Goal: Use online tool/utility: Use online tool/utility

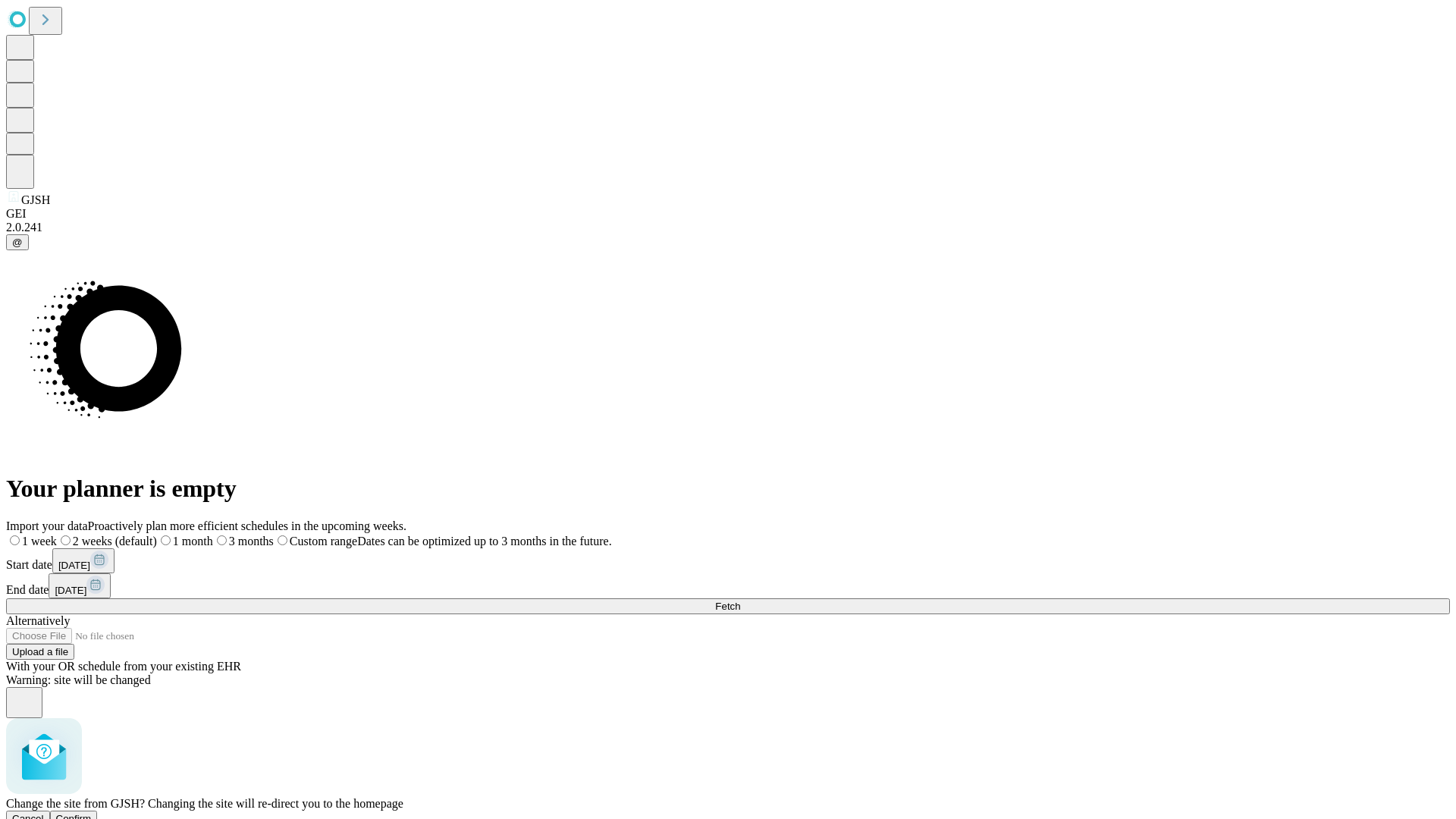
click at [92, 813] on span "Confirm" at bounding box center [74, 819] width 36 height 12
click at [183, 535] on label "1 month" at bounding box center [160, 541] width 46 height 13
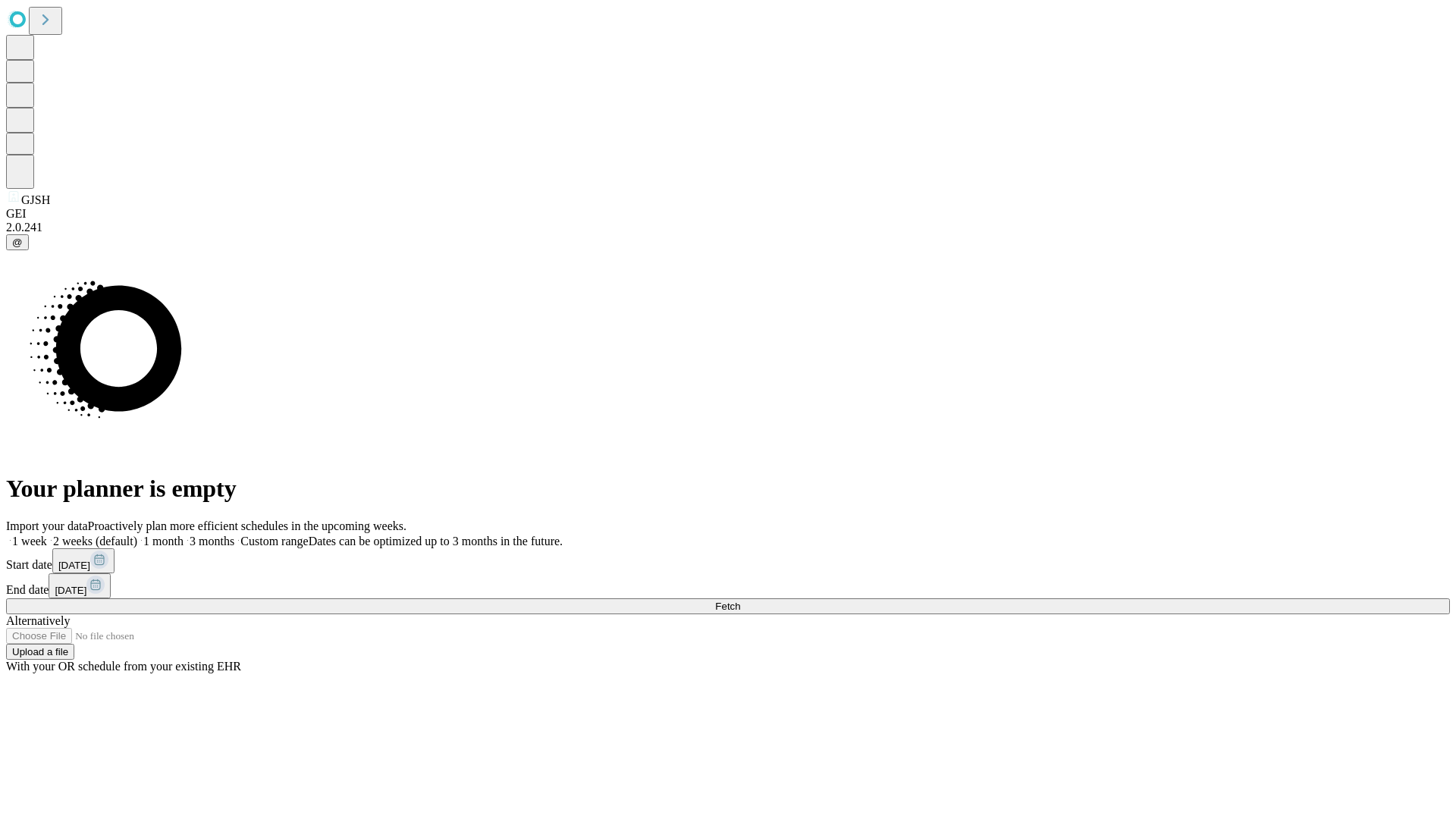
click at [740, 601] on span "Fetch" at bounding box center [728, 606] width 25 height 12
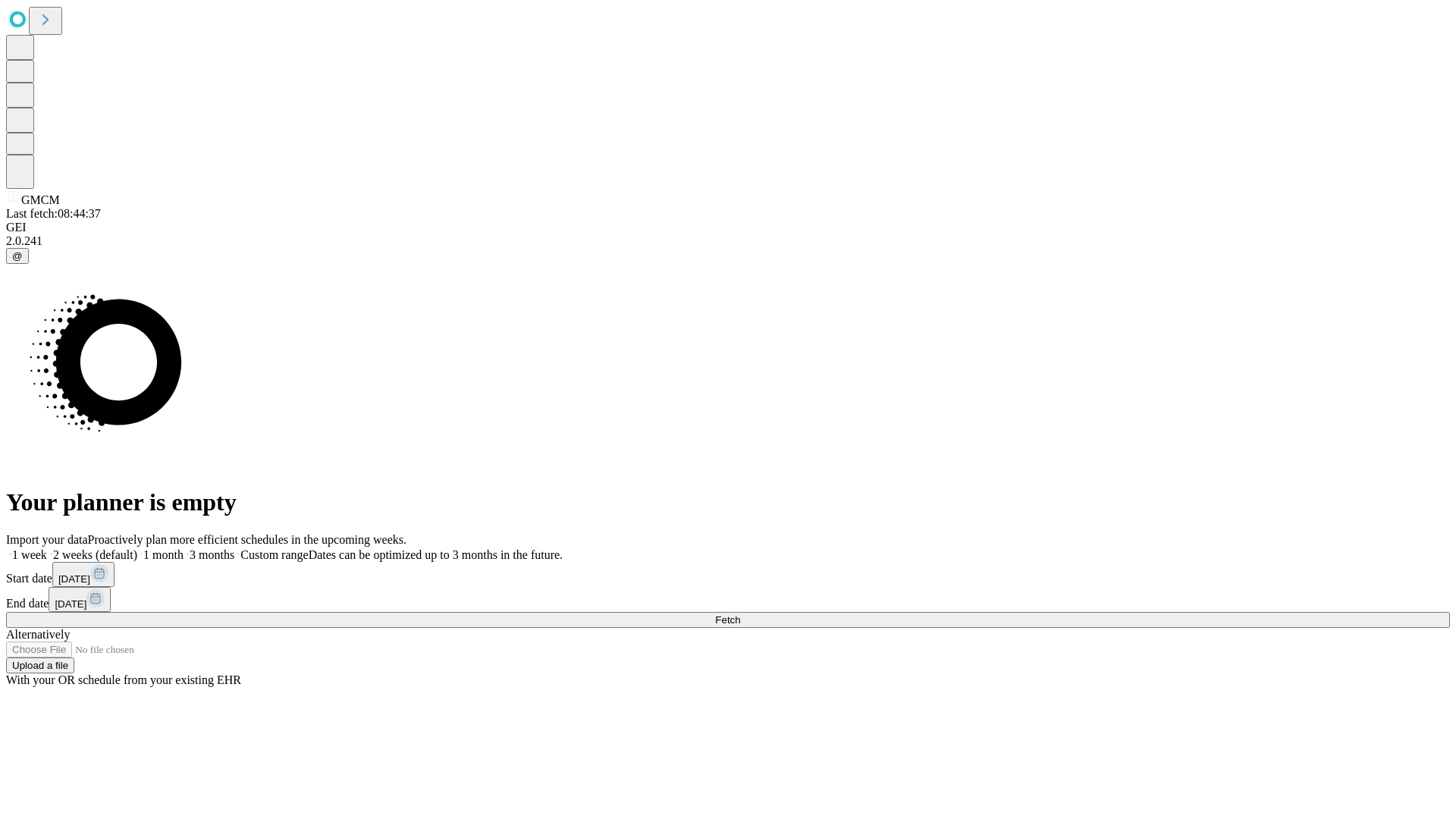
click at [183, 549] on label "1 month" at bounding box center [160, 555] width 46 height 13
click at [740, 614] on span "Fetch" at bounding box center [728, 620] width 25 height 12
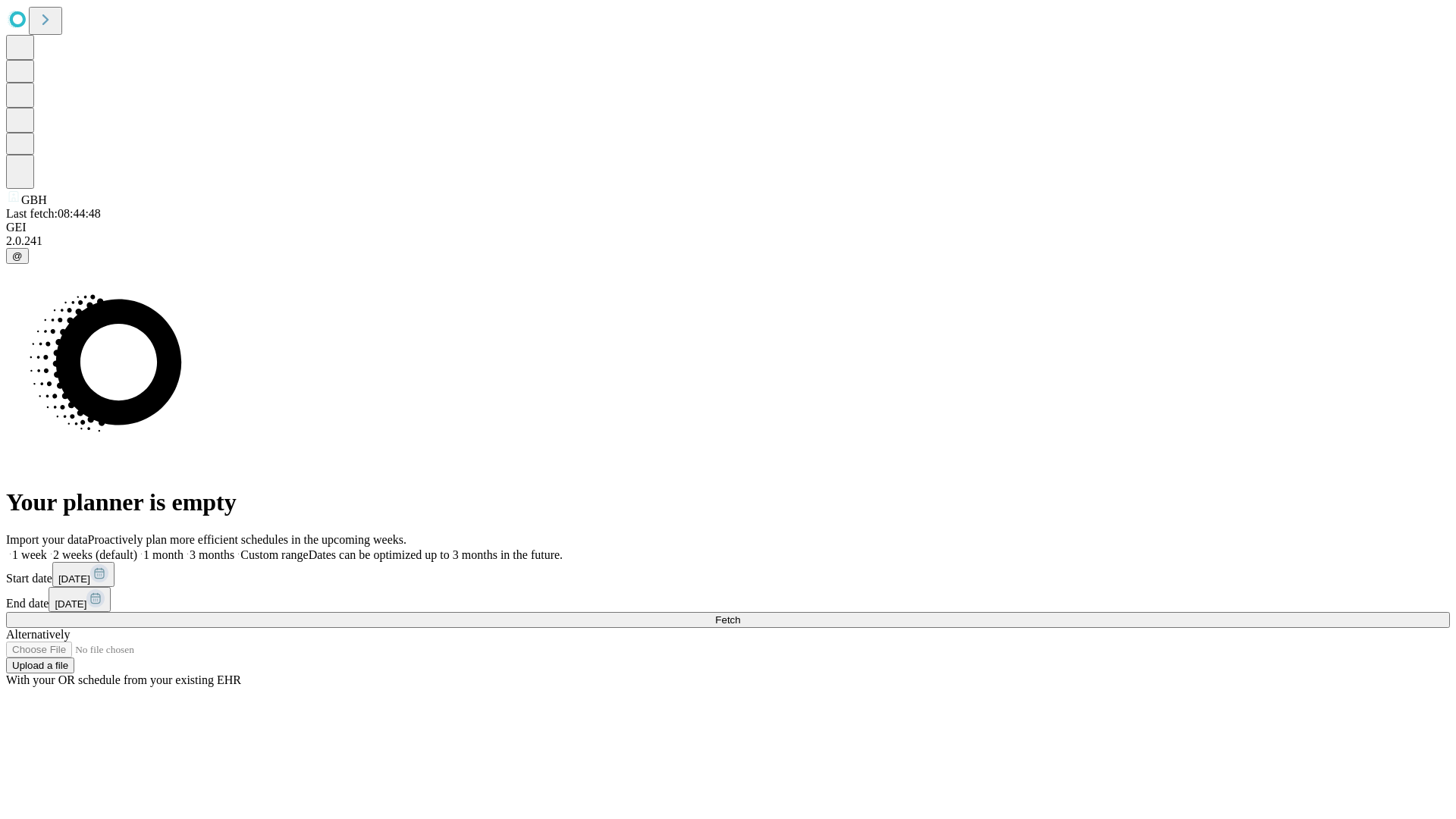
click at [183, 549] on label "1 month" at bounding box center [160, 555] width 46 height 13
click at [740, 614] on span "Fetch" at bounding box center [728, 620] width 25 height 12
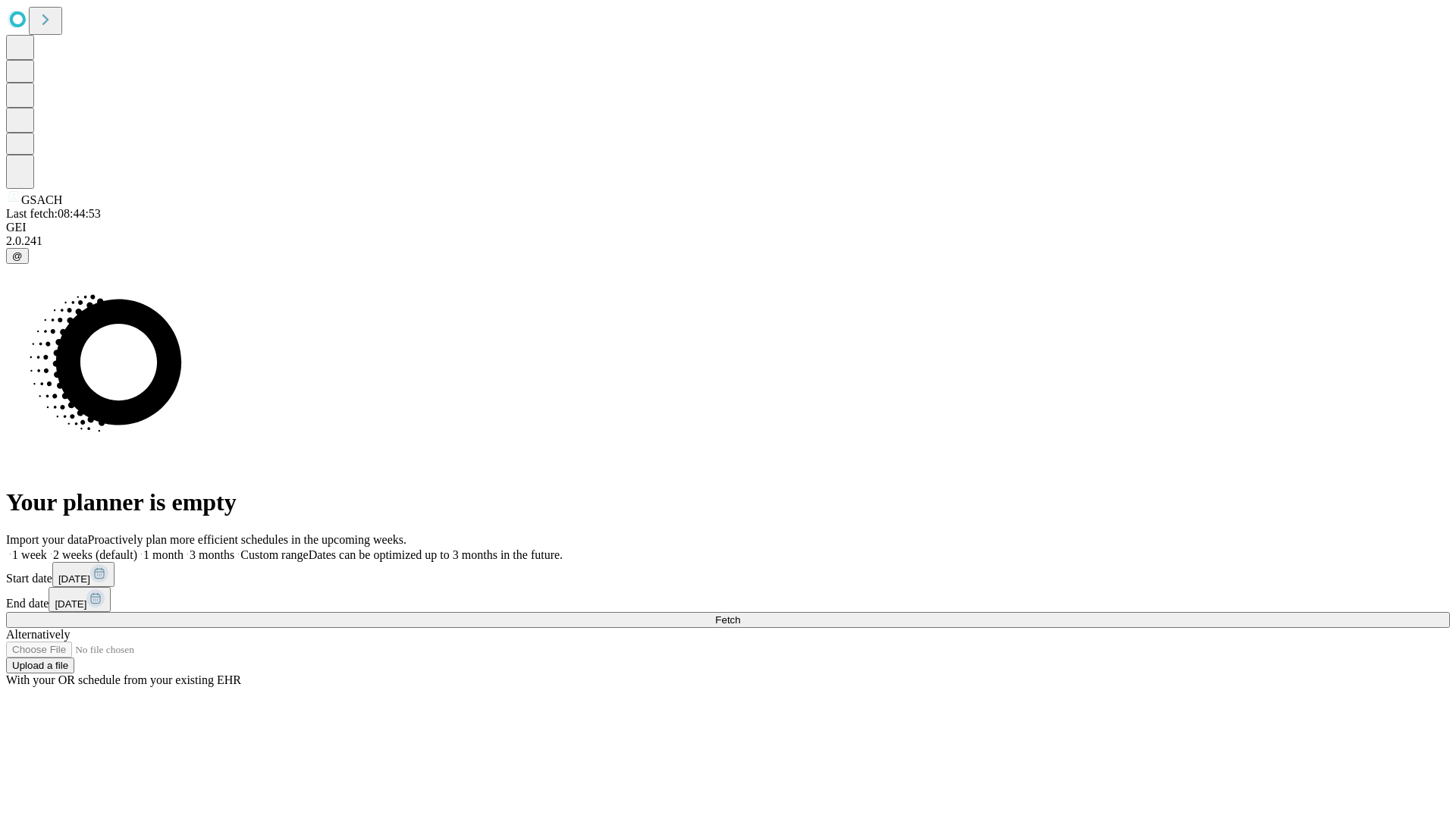
click at [183, 549] on label "1 month" at bounding box center [160, 555] width 46 height 13
click at [740, 614] on span "Fetch" at bounding box center [728, 620] width 25 height 12
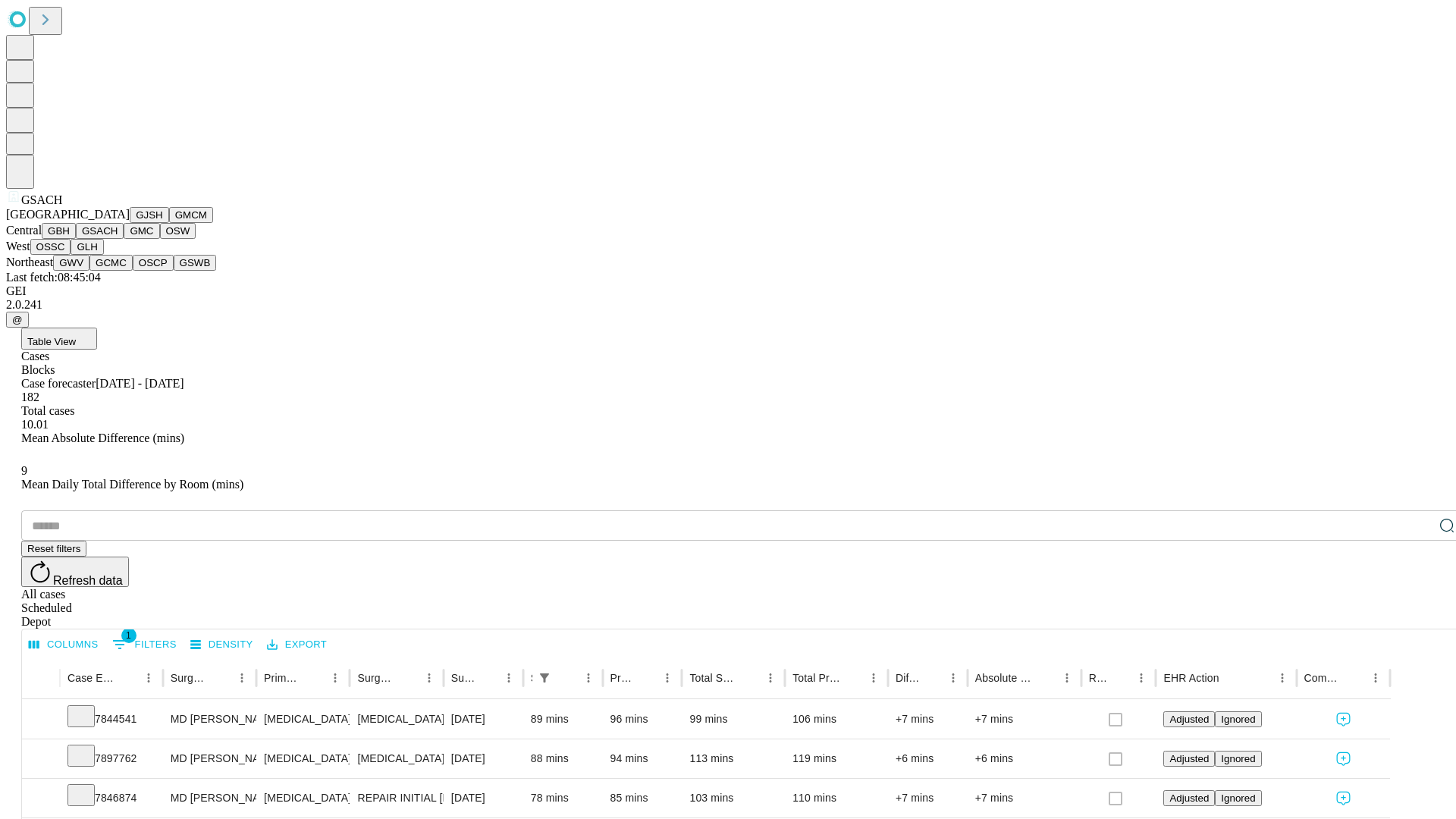
click at [124, 239] on button "GMC" at bounding box center [141, 231] width 36 height 16
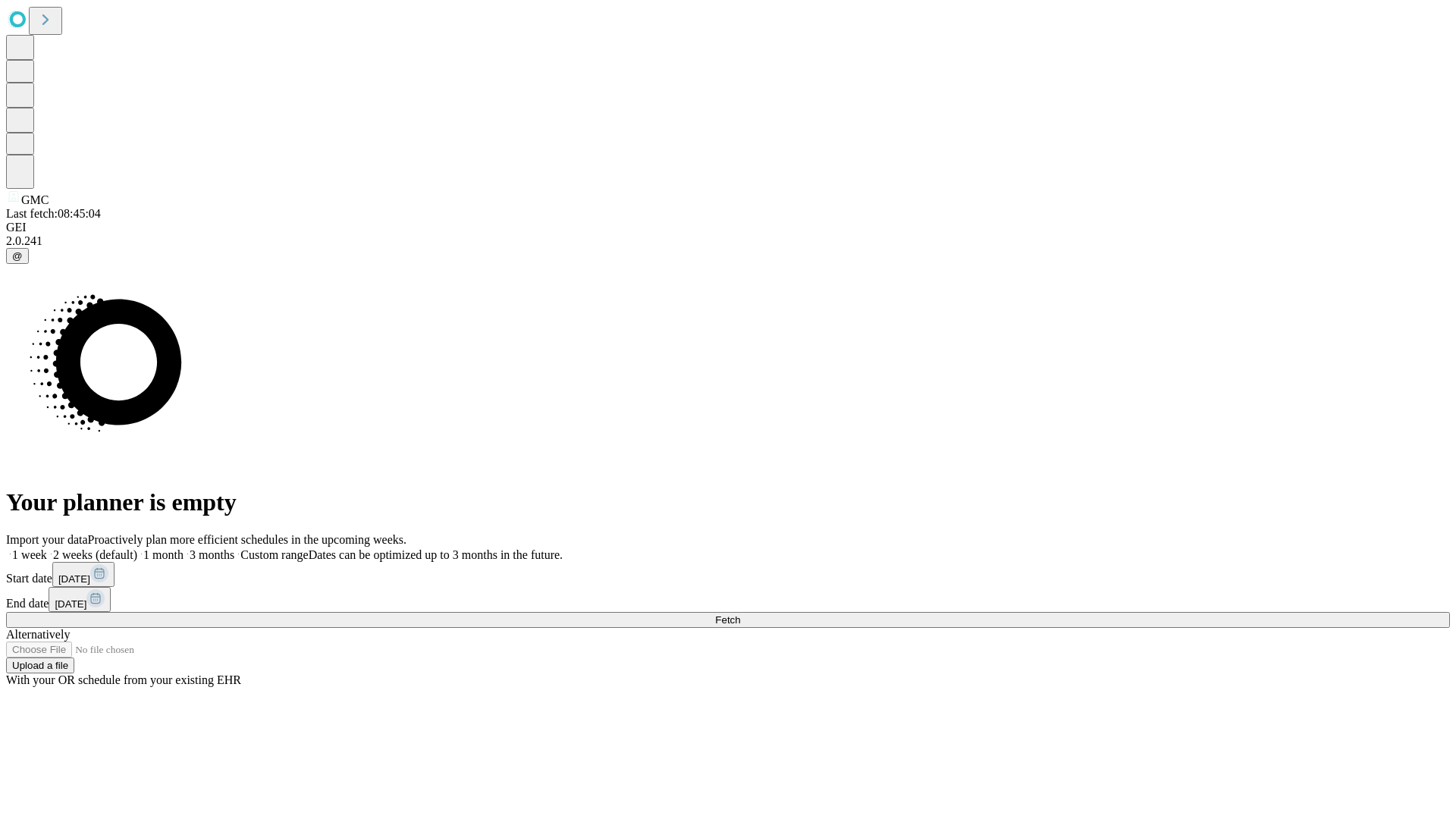
click at [183, 549] on label "1 month" at bounding box center [160, 555] width 46 height 13
click at [740, 614] on span "Fetch" at bounding box center [728, 620] width 25 height 12
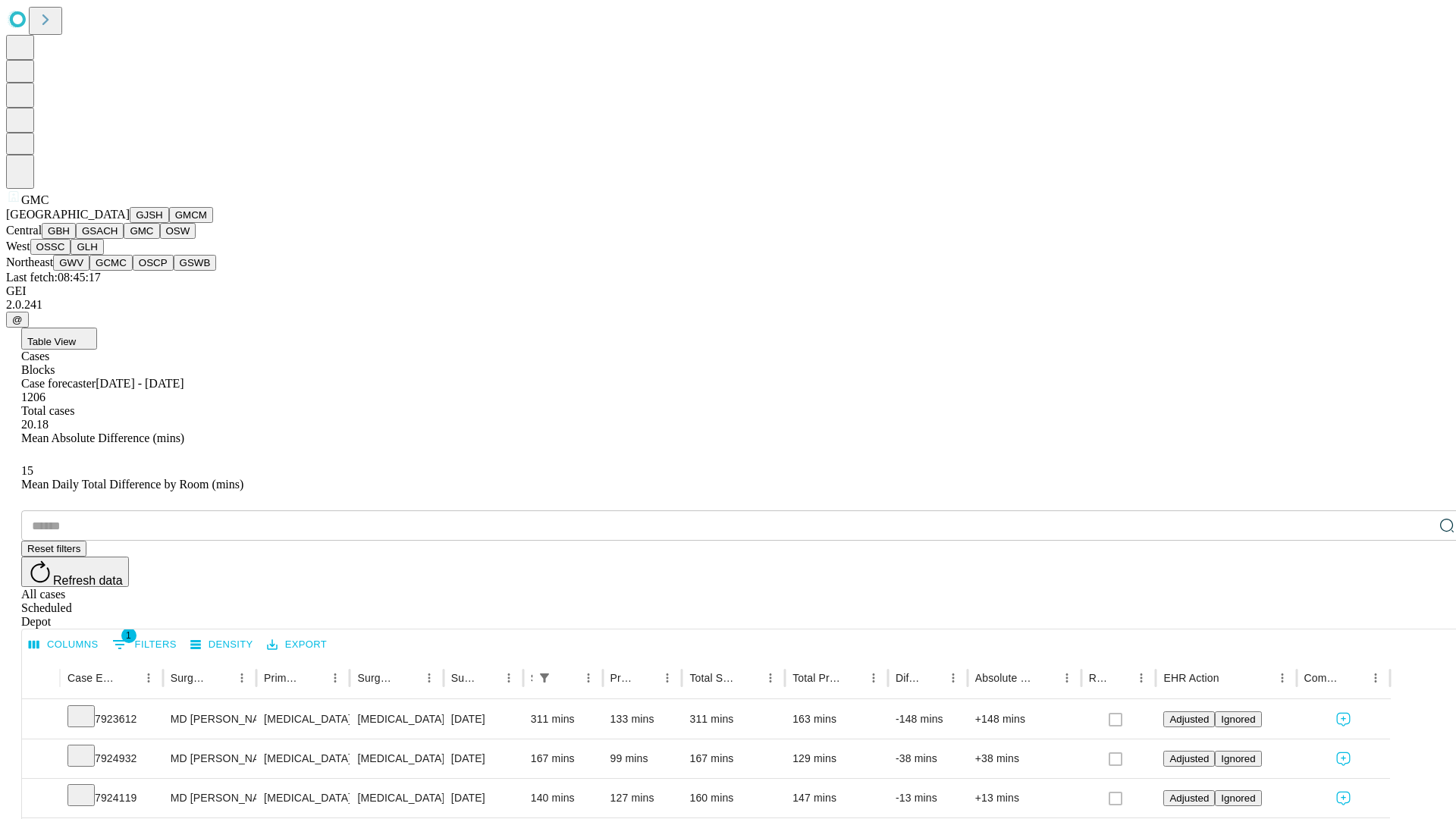
click at [160, 239] on button "OSW" at bounding box center [177, 231] width 36 height 16
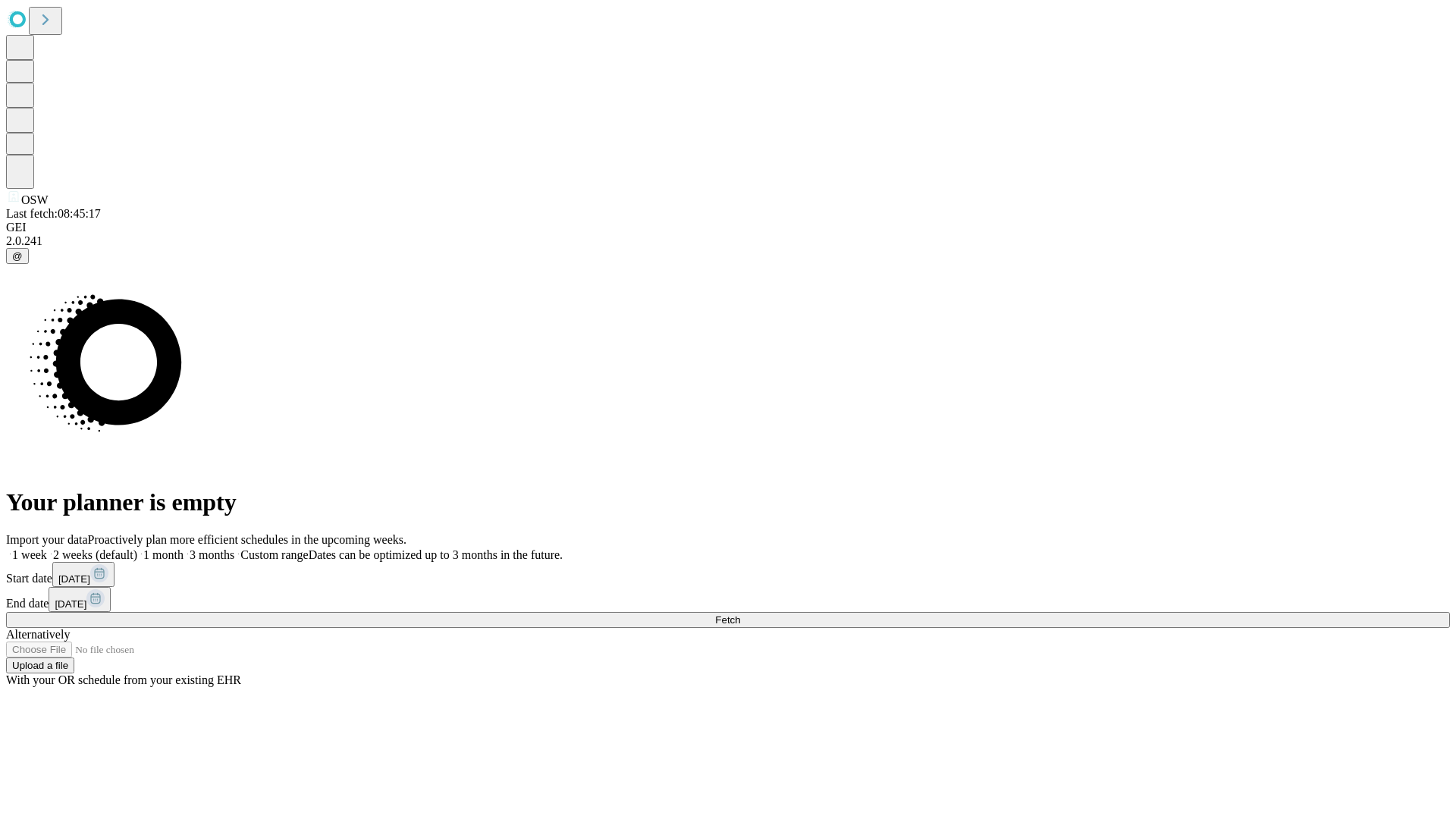
click at [740, 614] on span "Fetch" at bounding box center [728, 620] width 25 height 12
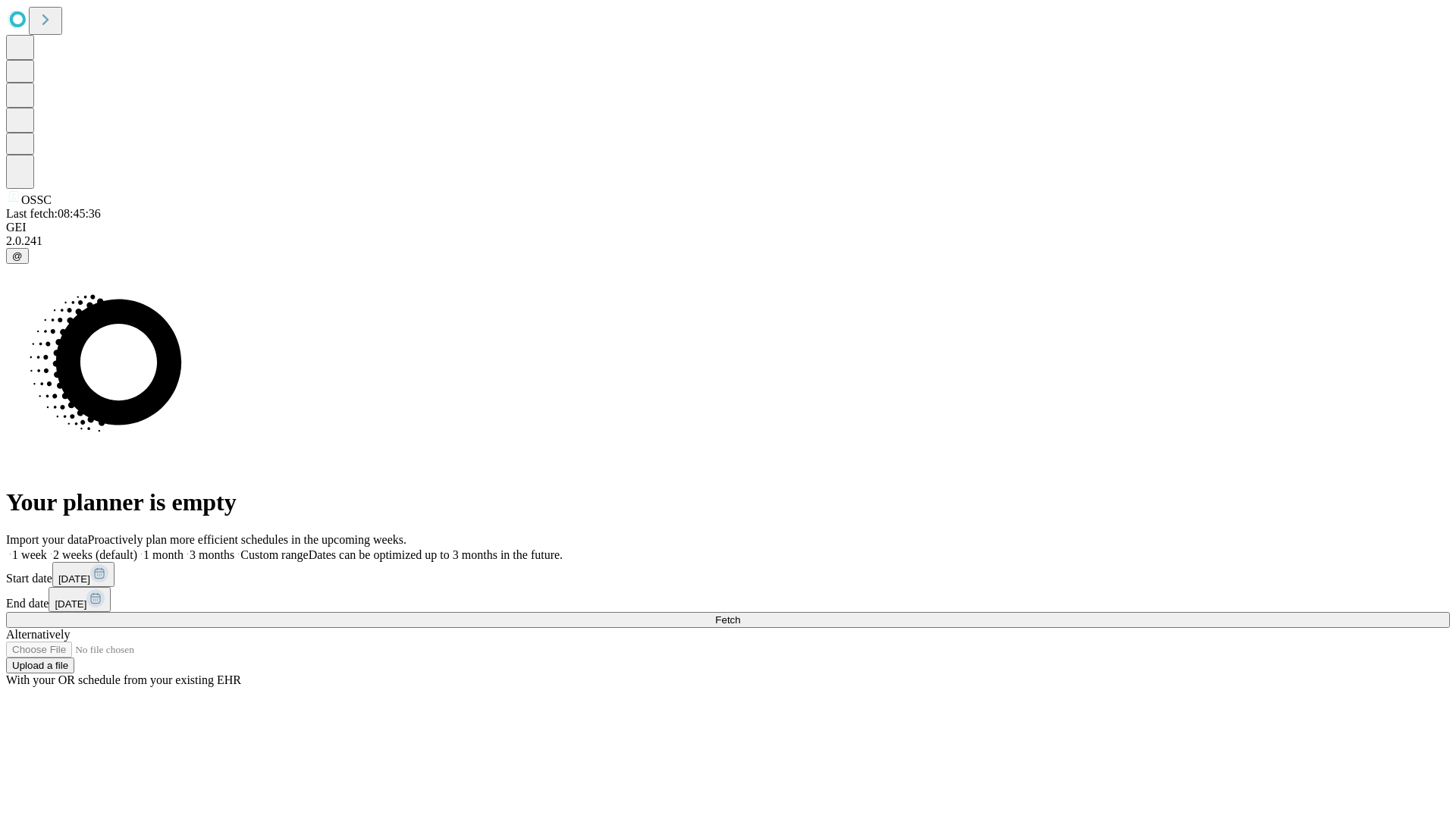
click at [183, 549] on label "1 month" at bounding box center [160, 555] width 46 height 13
click at [740, 614] on span "Fetch" at bounding box center [728, 620] width 25 height 12
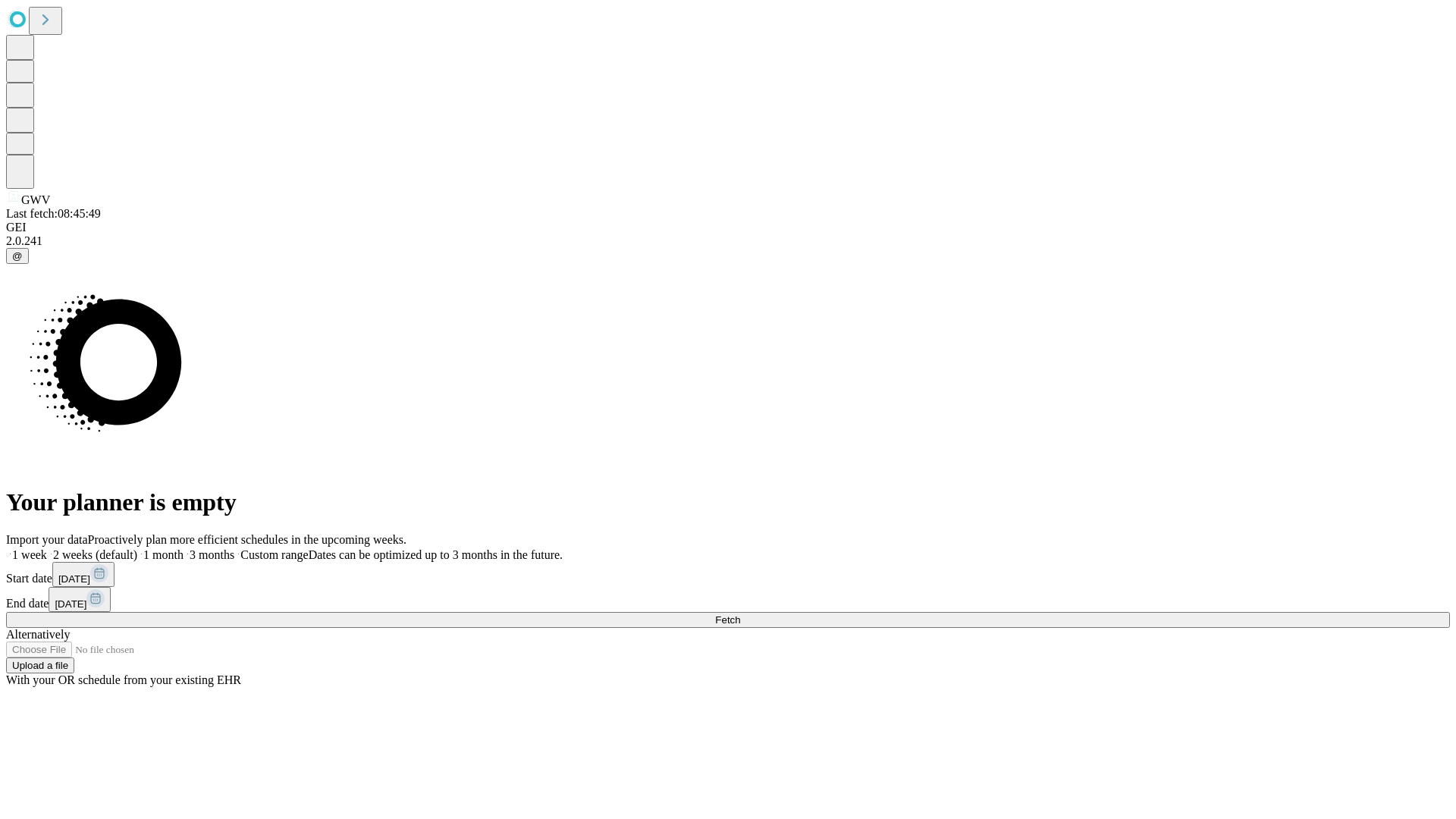
click at [183, 549] on label "1 month" at bounding box center [160, 555] width 46 height 13
click at [740, 614] on span "Fetch" at bounding box center [728, 620] width 25 height 12
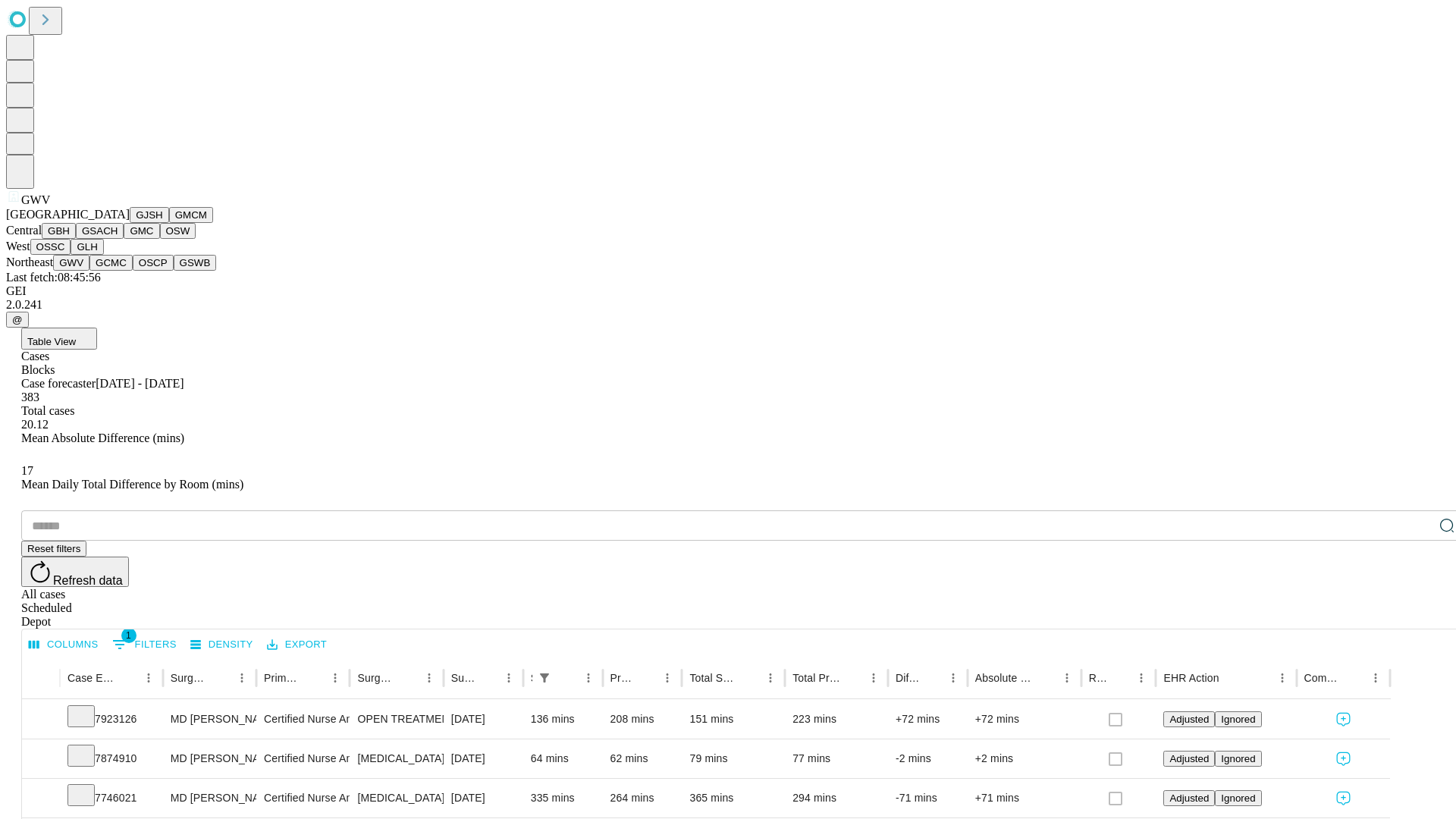
click at [118, 271] on button "GCMC" at bounding box center [111, 262] width 43 height 16
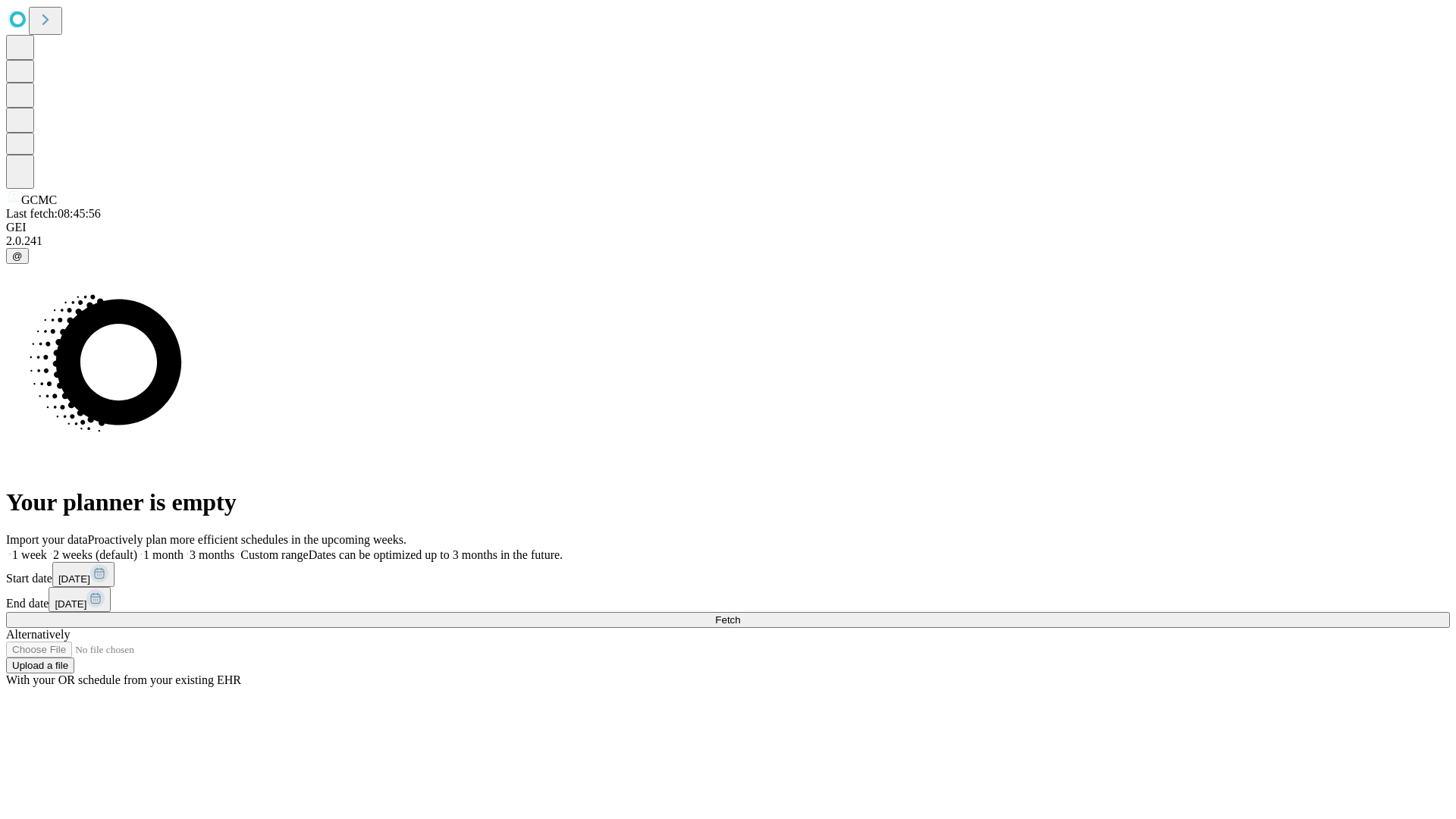
click at [183, 549] on label "1 month" at bounding box center [160, 555] width 46 height 13
click at [740, 614] on span "Fetch" at bounding box center [728, 620] width 25 height 12
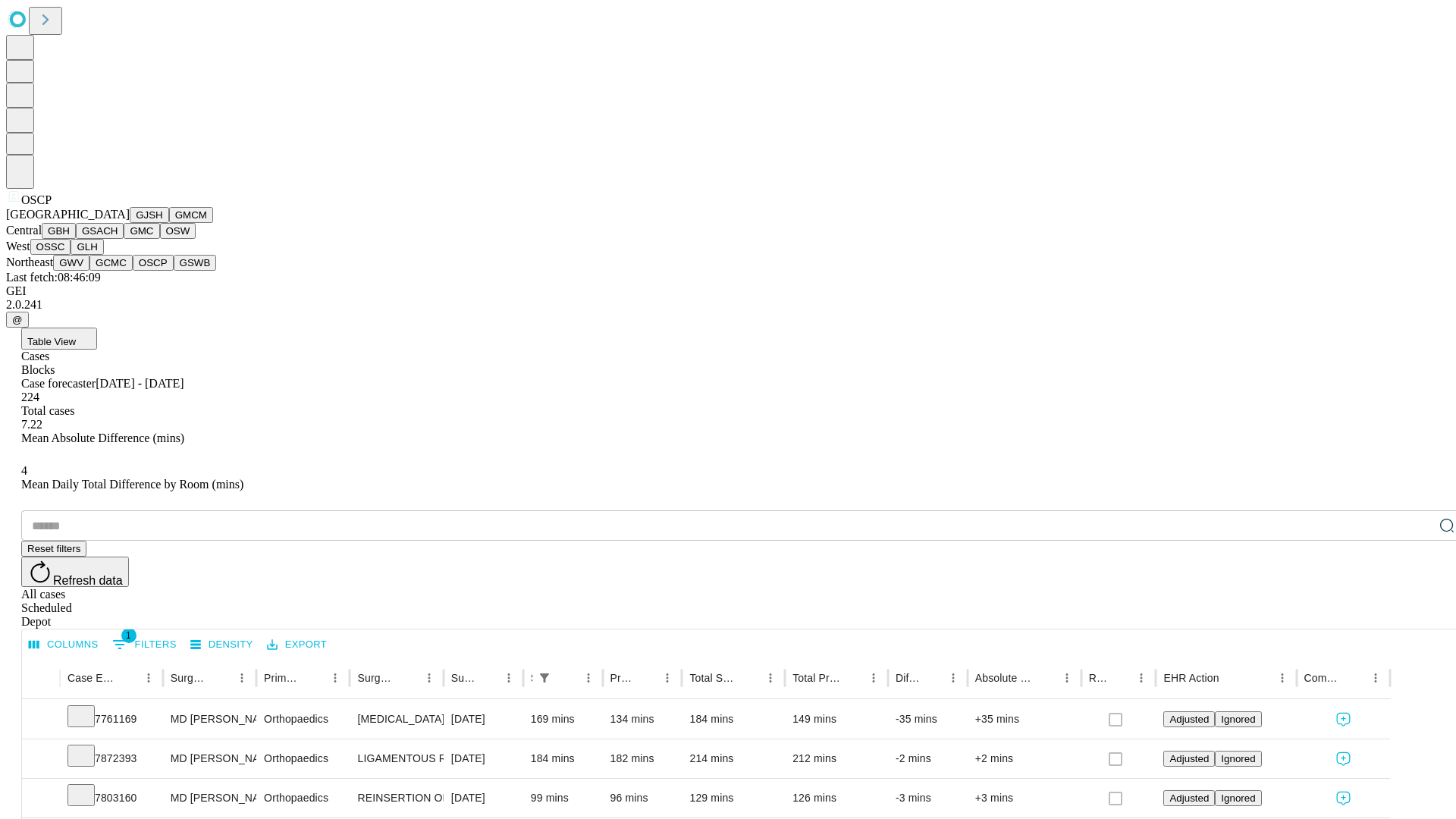
click at [173, 271] on button "GSWB" at bounding box center [195, 262] width 43 height 16
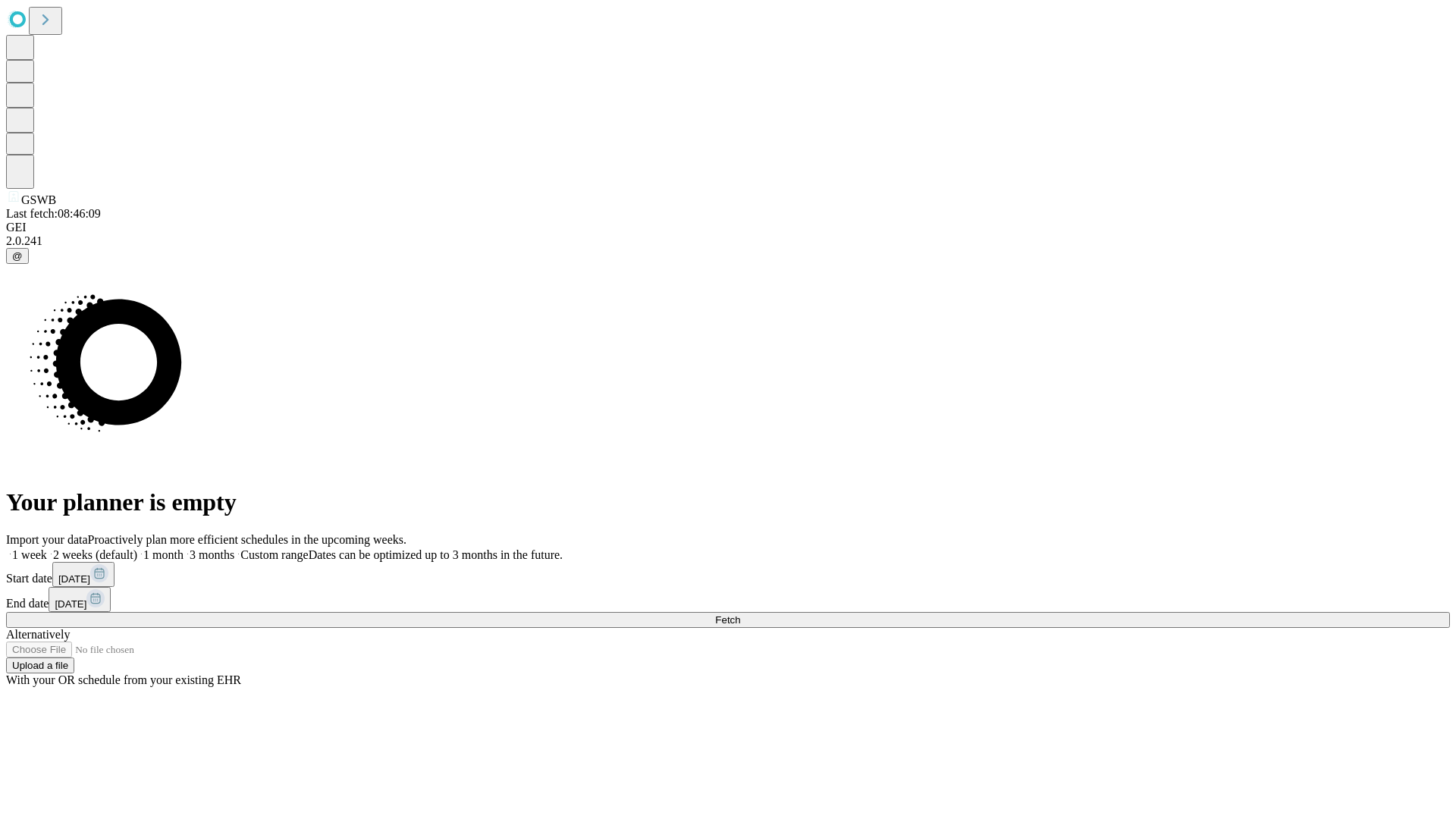
click at [183, 549] on label "1 month" at bounding box center [160, 555] width 46 height 13
click at [740, 614] on span "Fetch" at bounding box center [728, 620] width 25 height 12
